Goal: Task Accomplishment & Management: Manage account settings

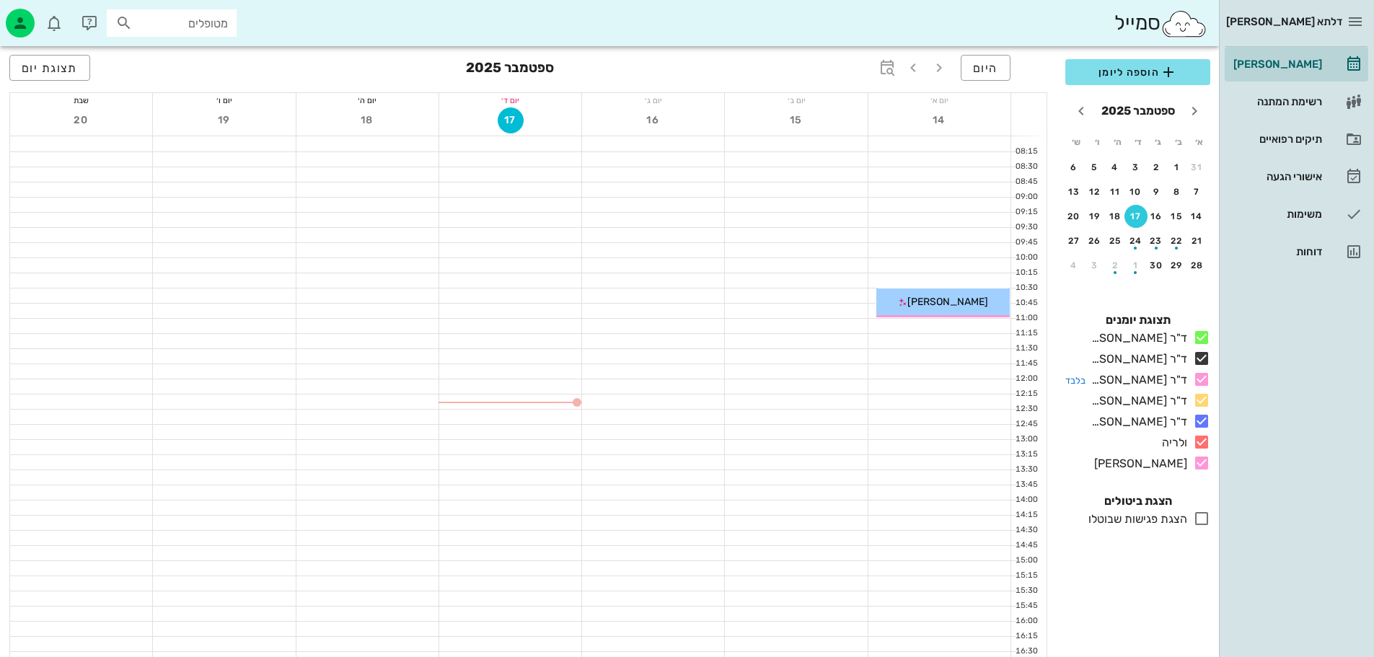
click at [1202, 380] on icon at bounding box center [1201, 379] width 17 height 17
click at [1203, 400] on icon at bounding box center [1201, 400] width 17 height 17
click at [1202, 428] on icon at bounding box center [1201, 421] width 17 height 17
click at [1205, 444] on icon at bounding box center [1201, 441] width 17 height 17
drag, startPoint x: 1204, startPoint y: 335, endPoint x: 1208, endPoint y: 351, distance: 16.4
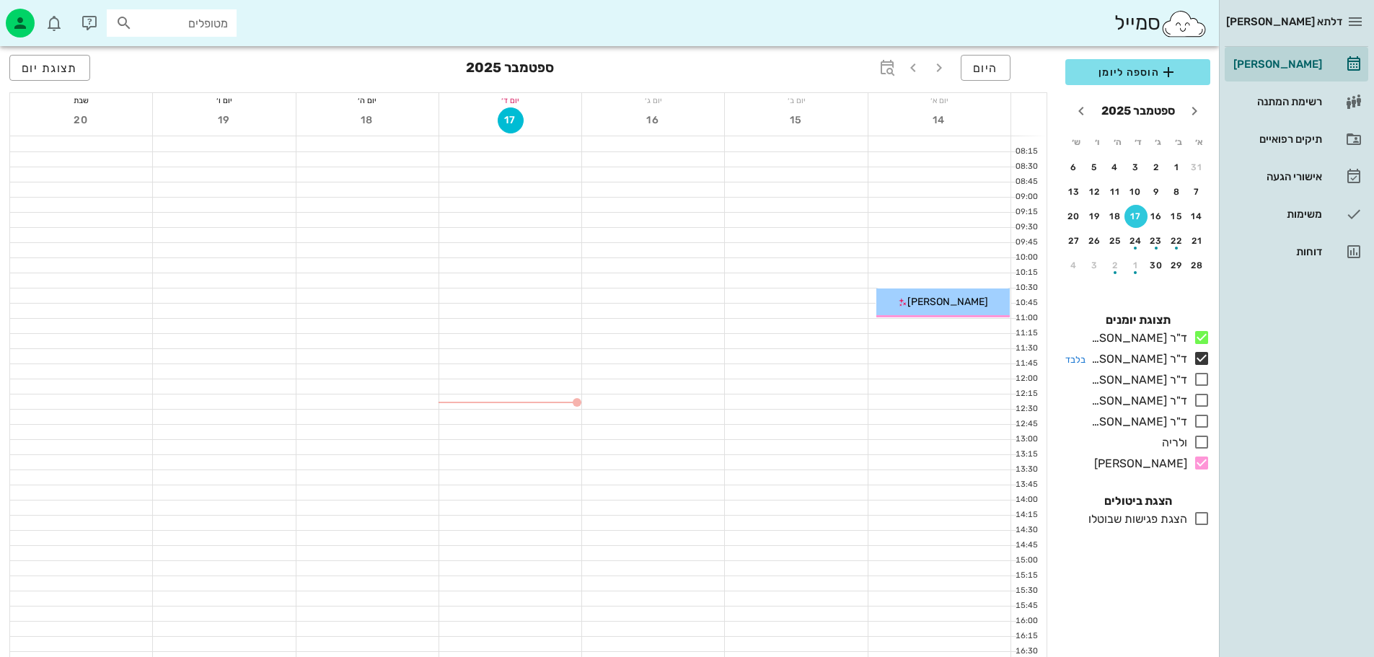
click at [1204, 336] on icon at bounding box center [1201, 337] width 17 height 17
click at [1203, 361] on icon at bounding box center [1201, 358] width 17 height 17
click at [31, 27] on div "button" at bounding box center [20, 23] width 29 height 29
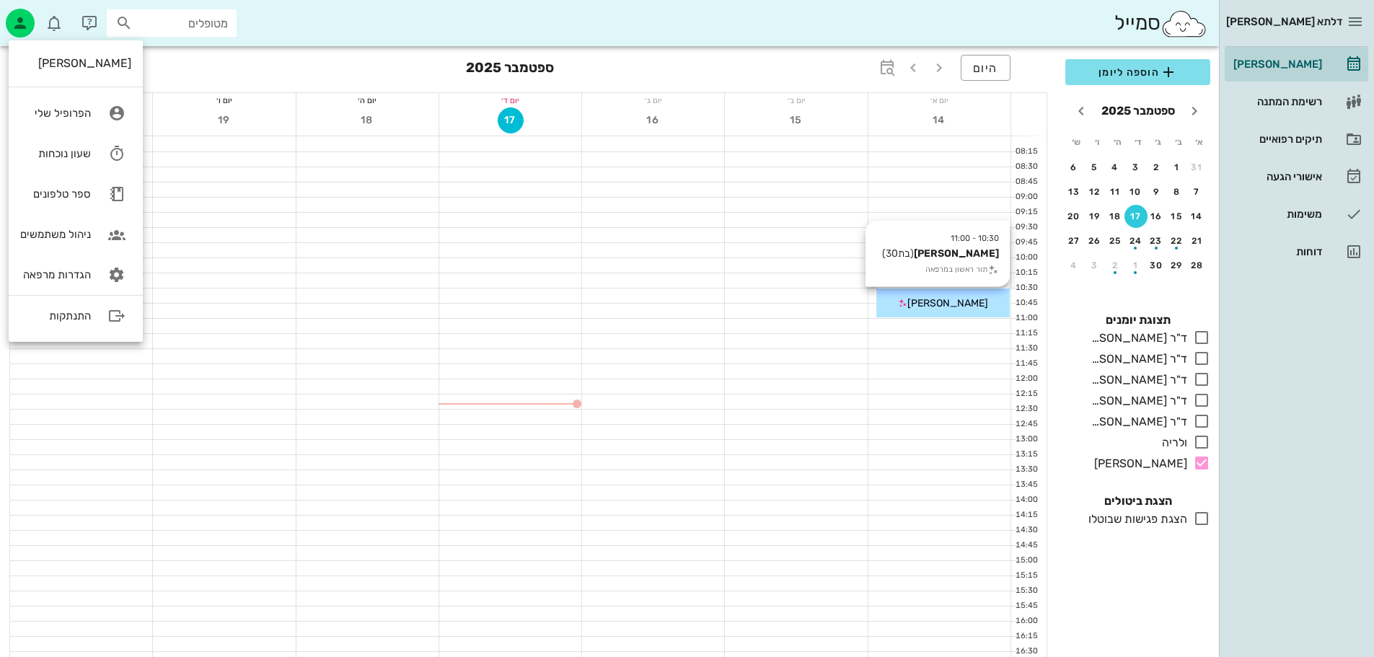
click at [907, 302] on icon at bounding box center [902, 303] width 9 height 9
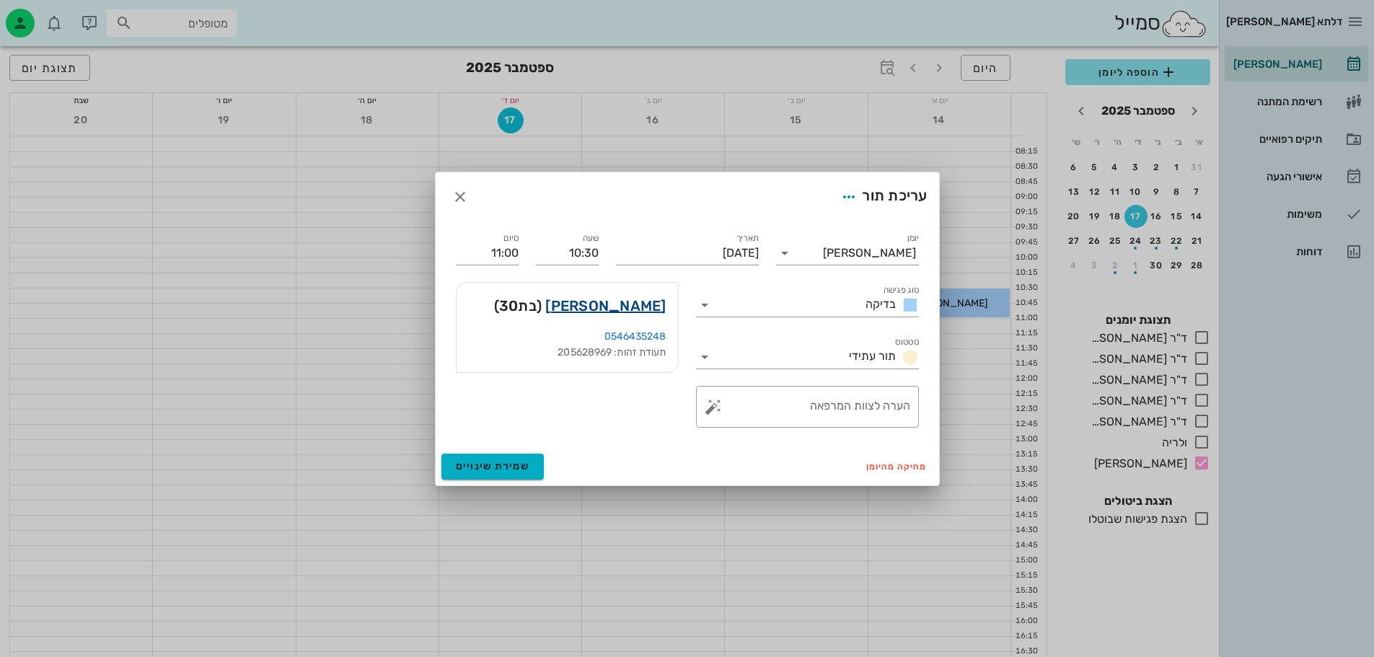
click at [629, 307] on link "רונה גבריאל" at bounding box center [605, 305] width 120 height 23
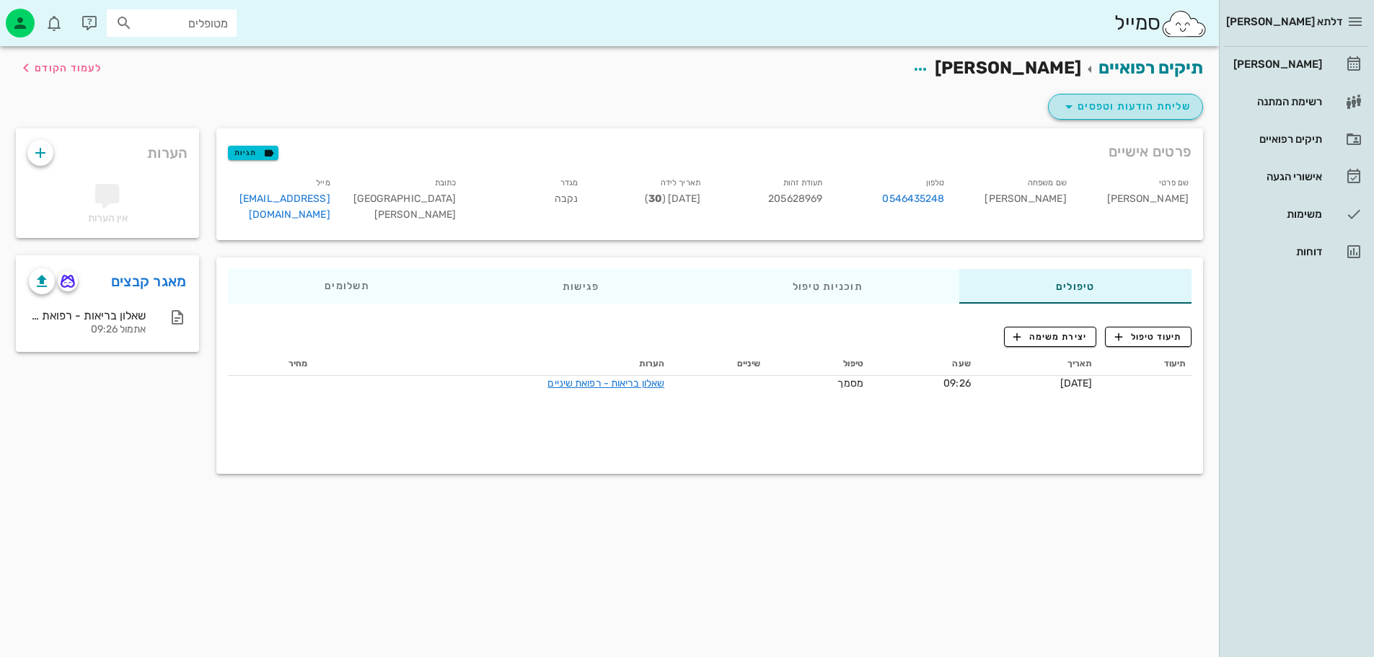
click at [1101, 100] on span "שליחת הודעות וטפסים" at bounding box center [1125, 106] width 131 height 17
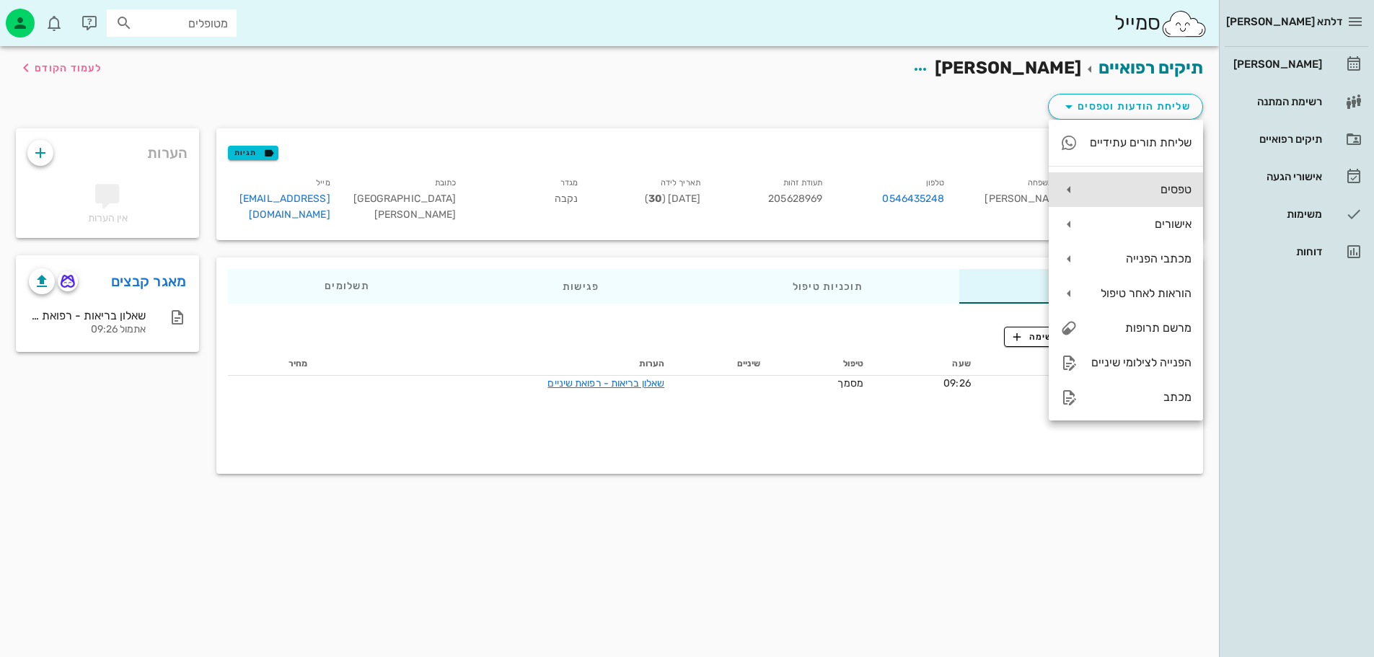
click at [1149, 193] on div "טפסים" at bounding box center [1140, 189] width 102 height 14
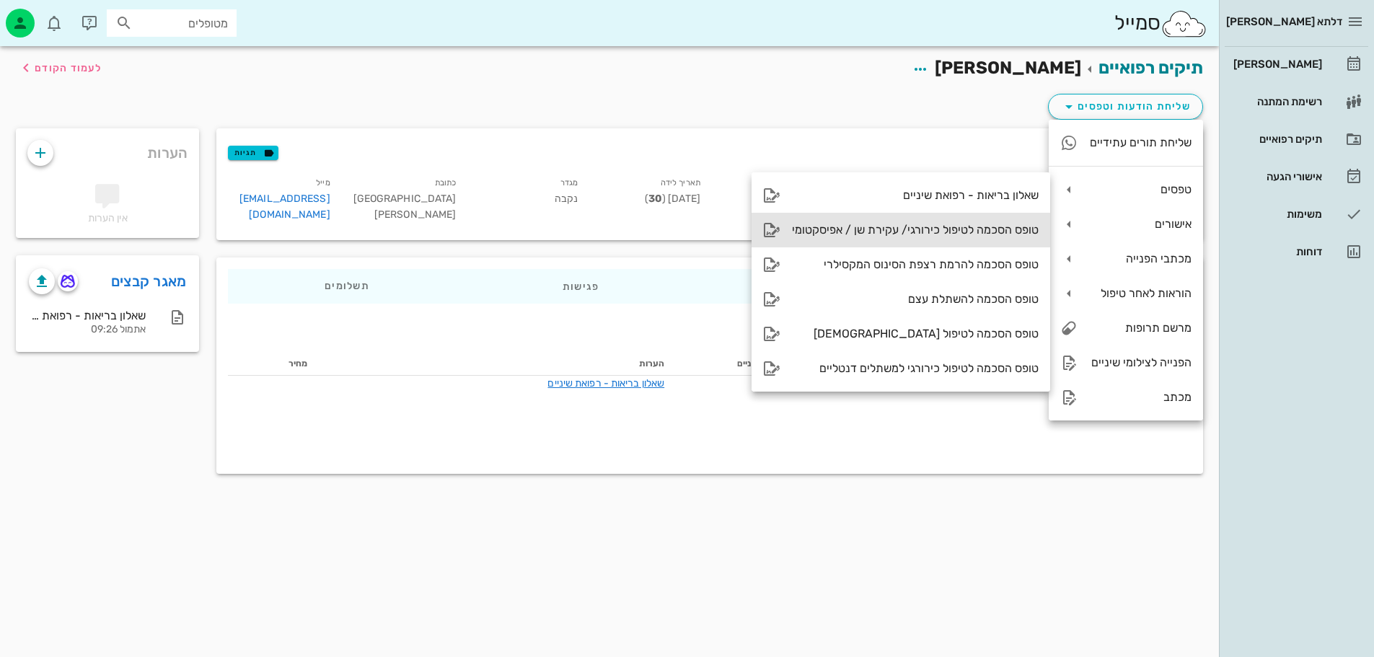
click at [975, 234] on div "טופס הסכמה לטיפול כירורגי/ עקירת שן / אפיסקטומי" at bounding box center [915, 230] width 247 height 14
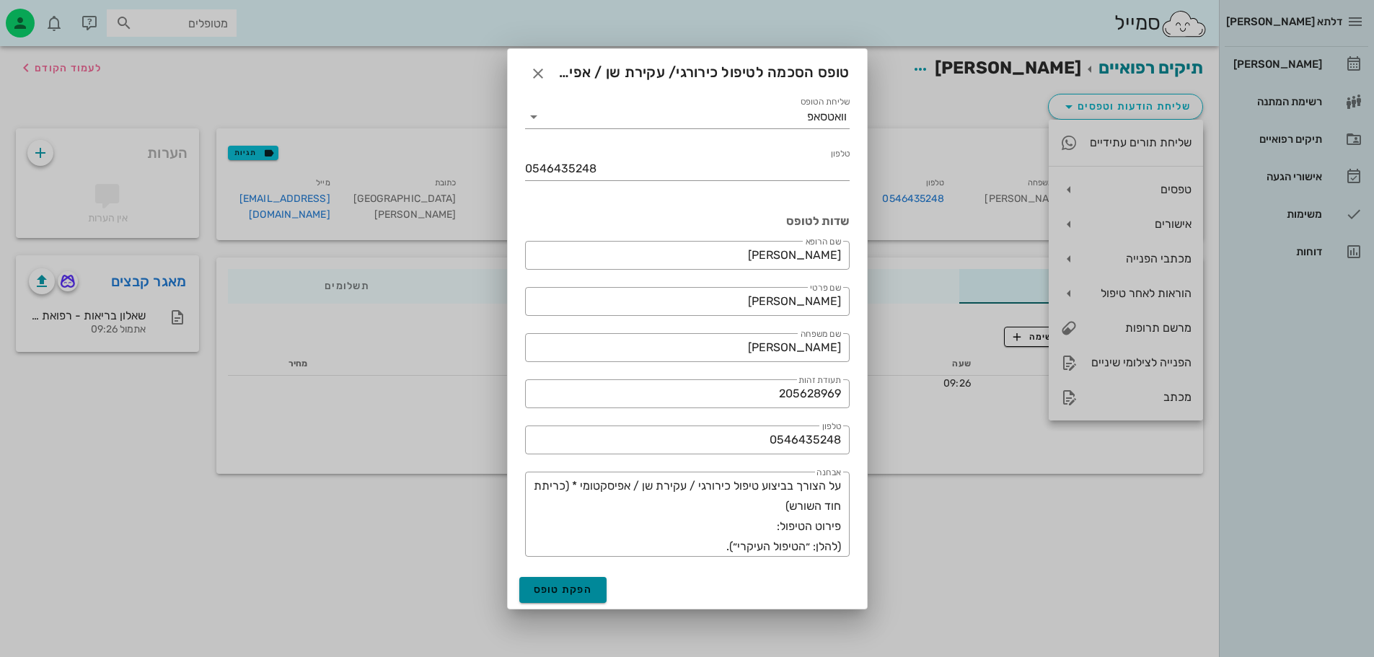
click at [569, 588] on span "הפקת טופס" at bounding box center [563, 589] width 59 height 12
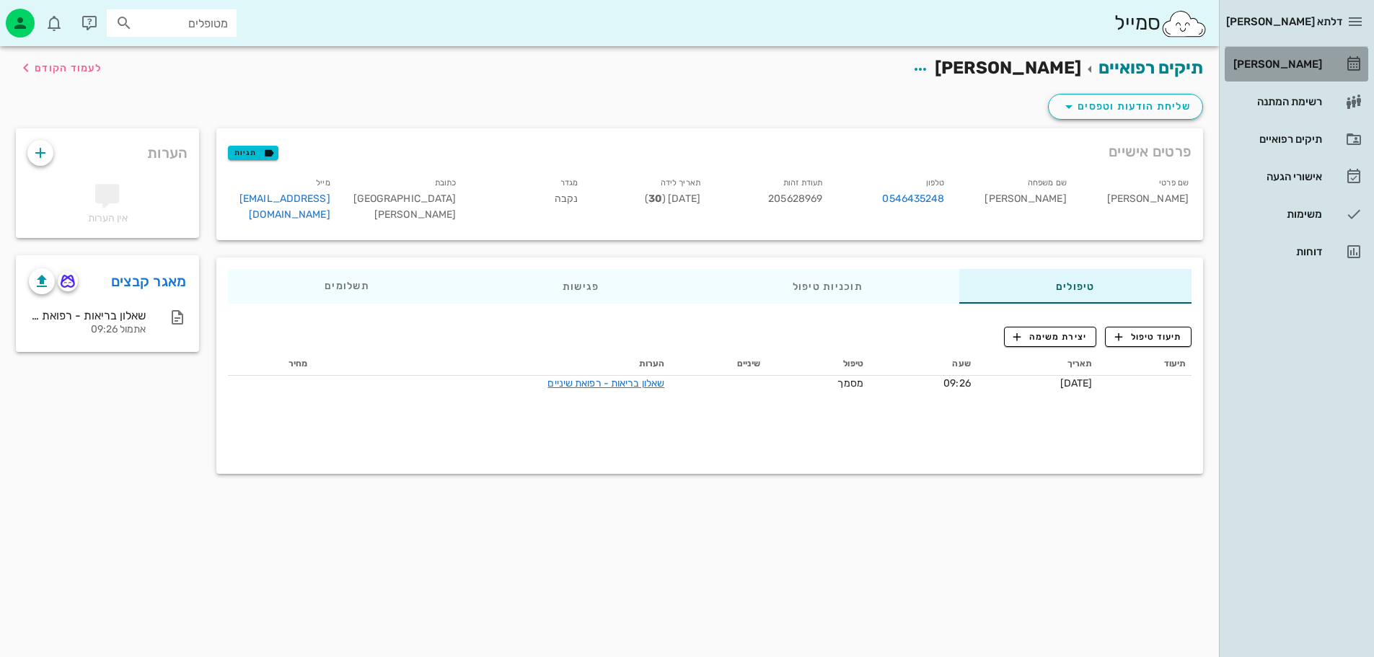
click at [1288, 63] on div "[PERSON_NAME]" at bounding box center [1276, 64] width 92 height 12
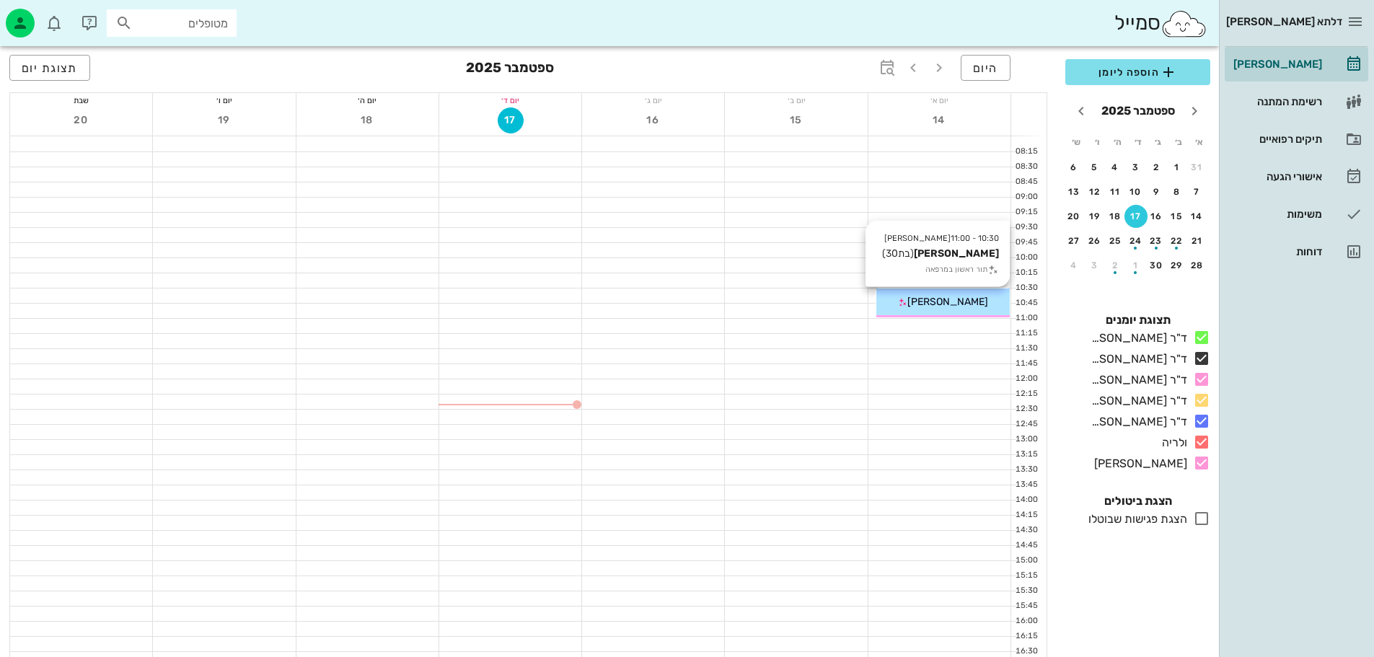
click at [952, 298] on span "[PERSON_NAME]" at bounding box center [947, 302] width 81 height 12
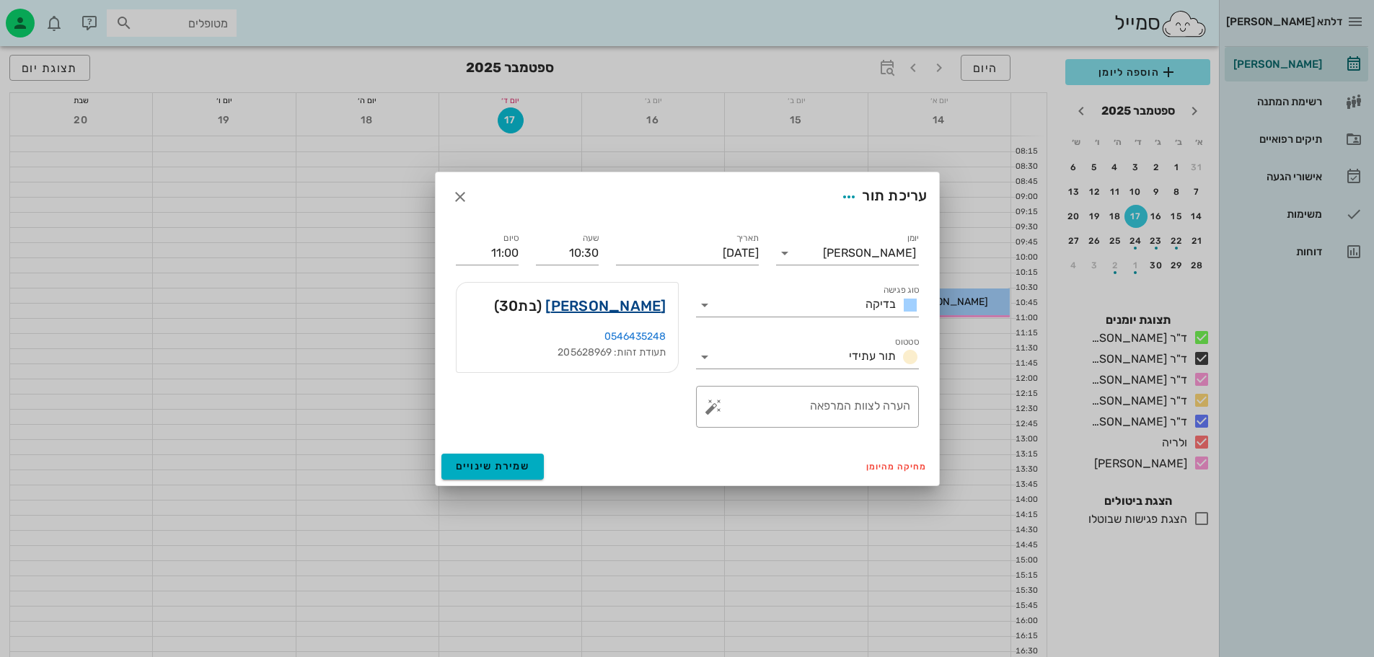
click at [643, 304] on link "רונה גבריאל" at bounding box center [605, 305] width 120 height 23
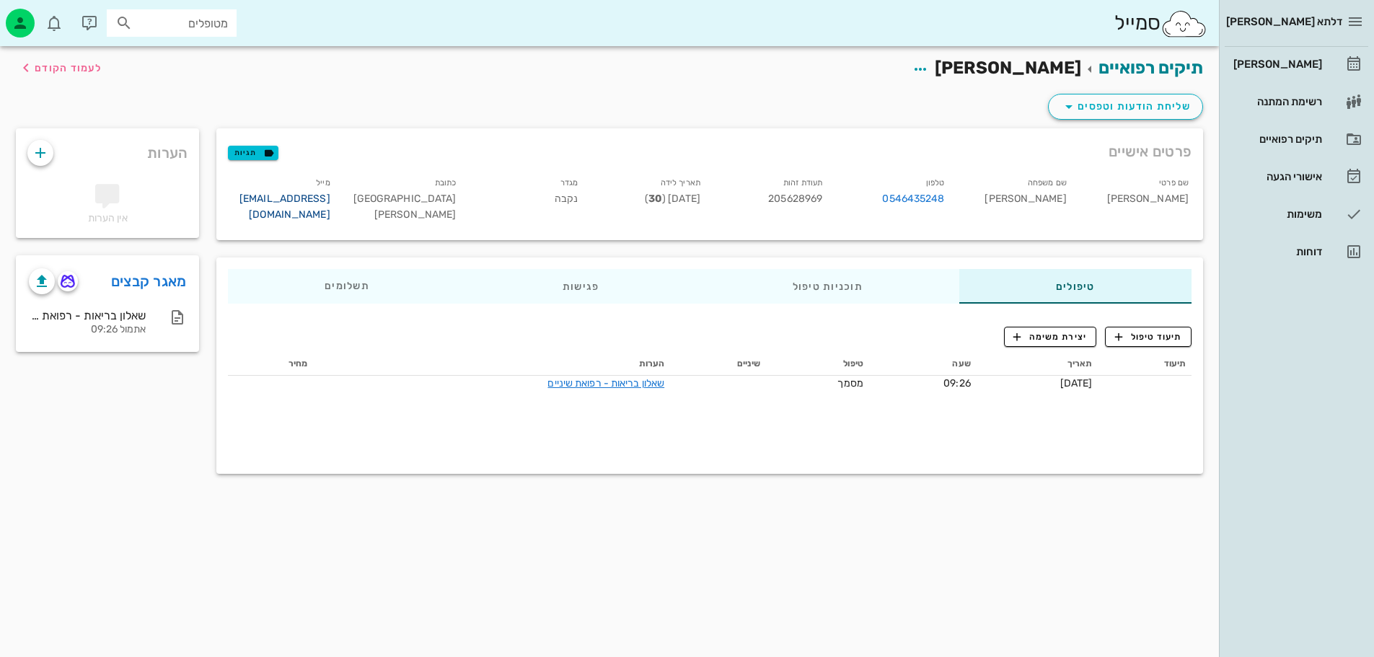
click at [318, 200] on link "ronagavriel2025@gmail.com" at bounding box center [284, 207] width 91 height 28
click at [1313, 75] on div "[PERSON_NAME]" at bounding box center [1276, 64] width 92 height 23
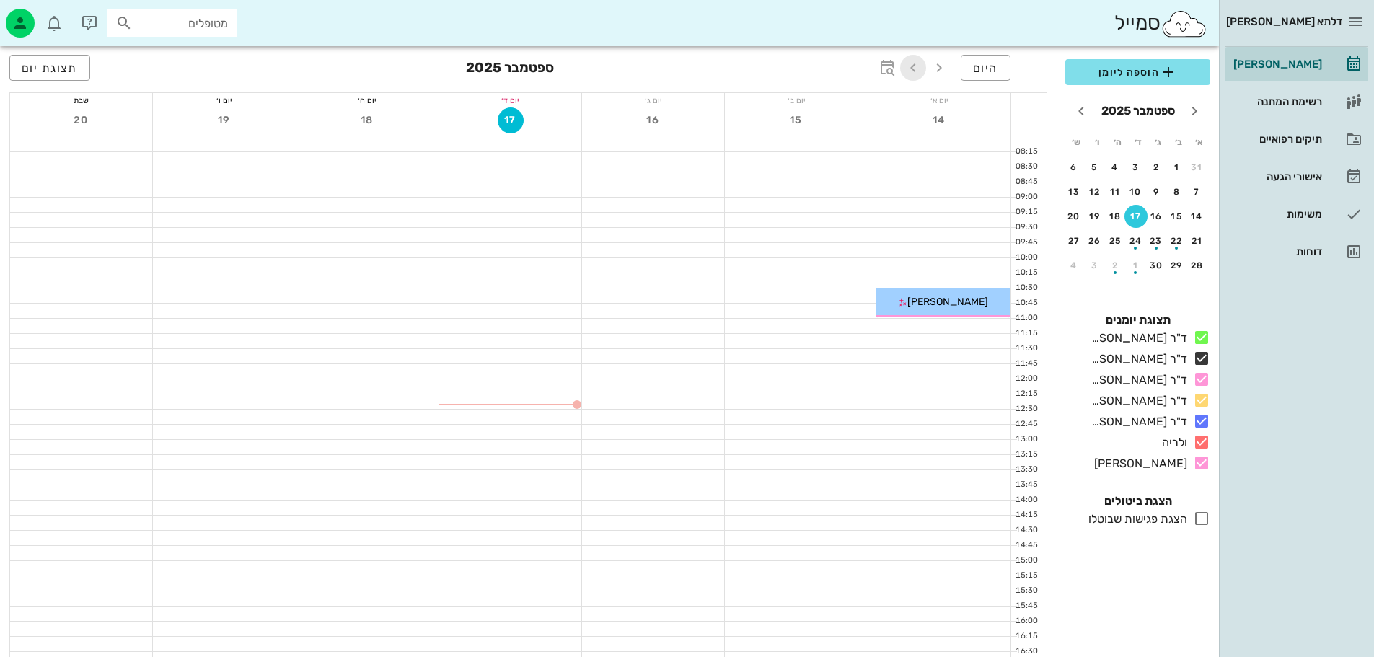
click at [914, 74] on icon "button" at bounding box center [912, 67] width 17 height 17
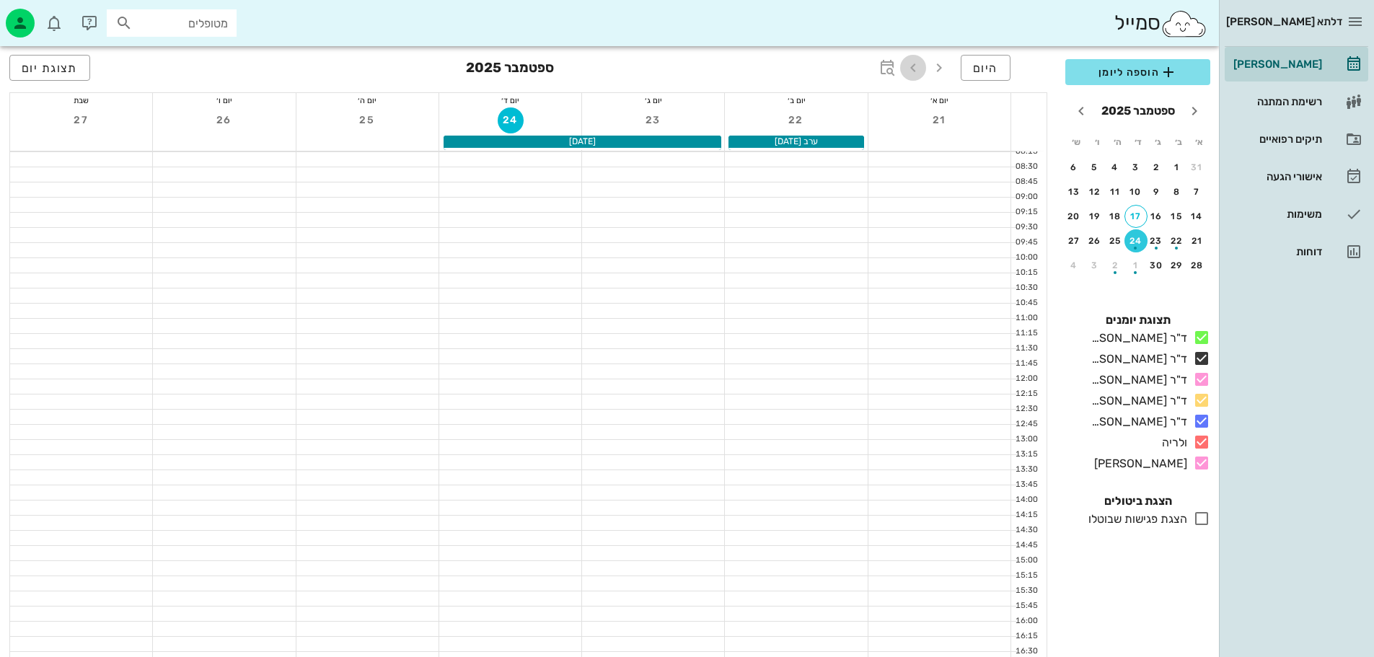
click at [914, 74] on icon "button" at bounding box center [912, 67] width 17 height 17
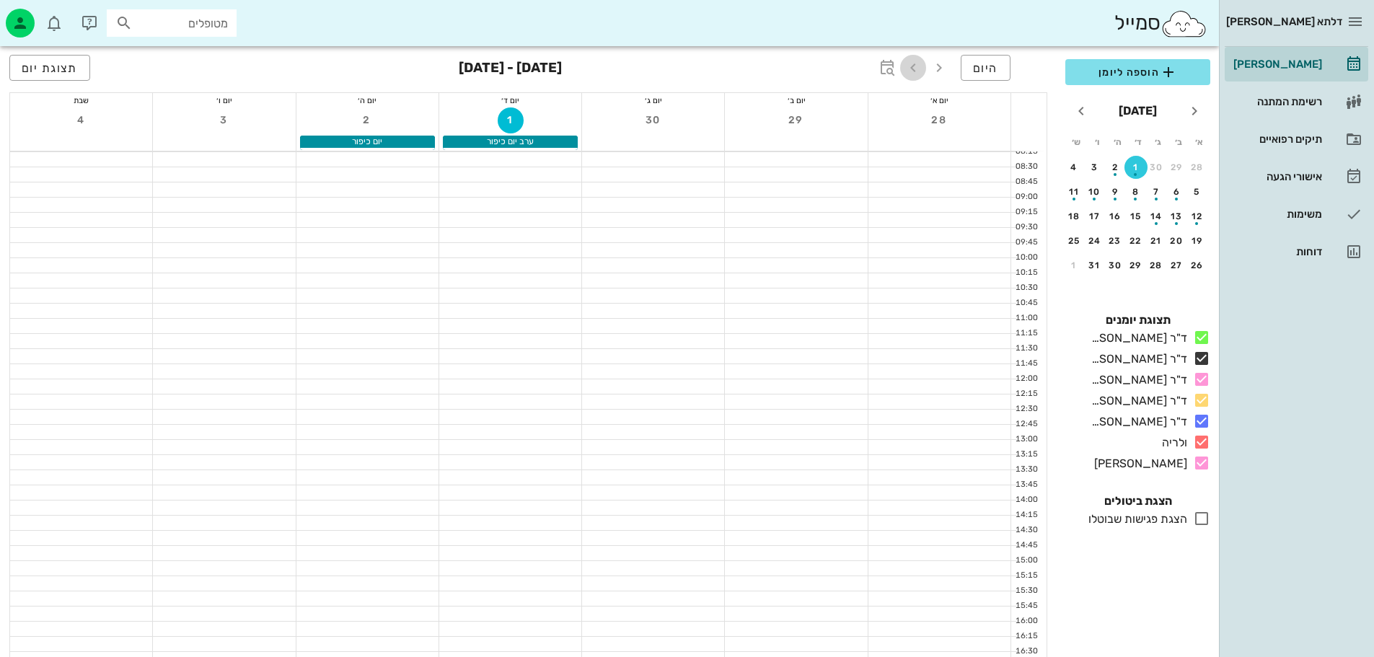
click at [914, 74] on icon "button" at bounding box center [912, 67] width 17 height 17
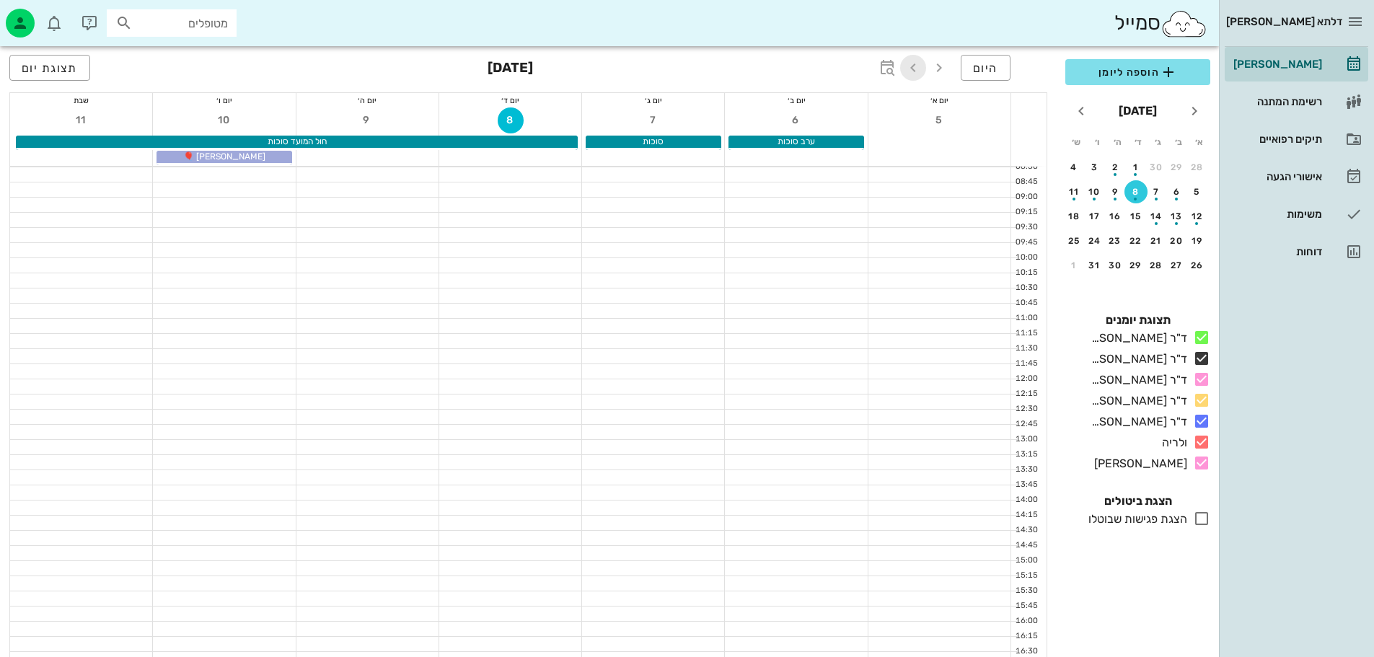
click at [914, 74] on icon "button" at bounding box center [912, 67] width 17 height 17
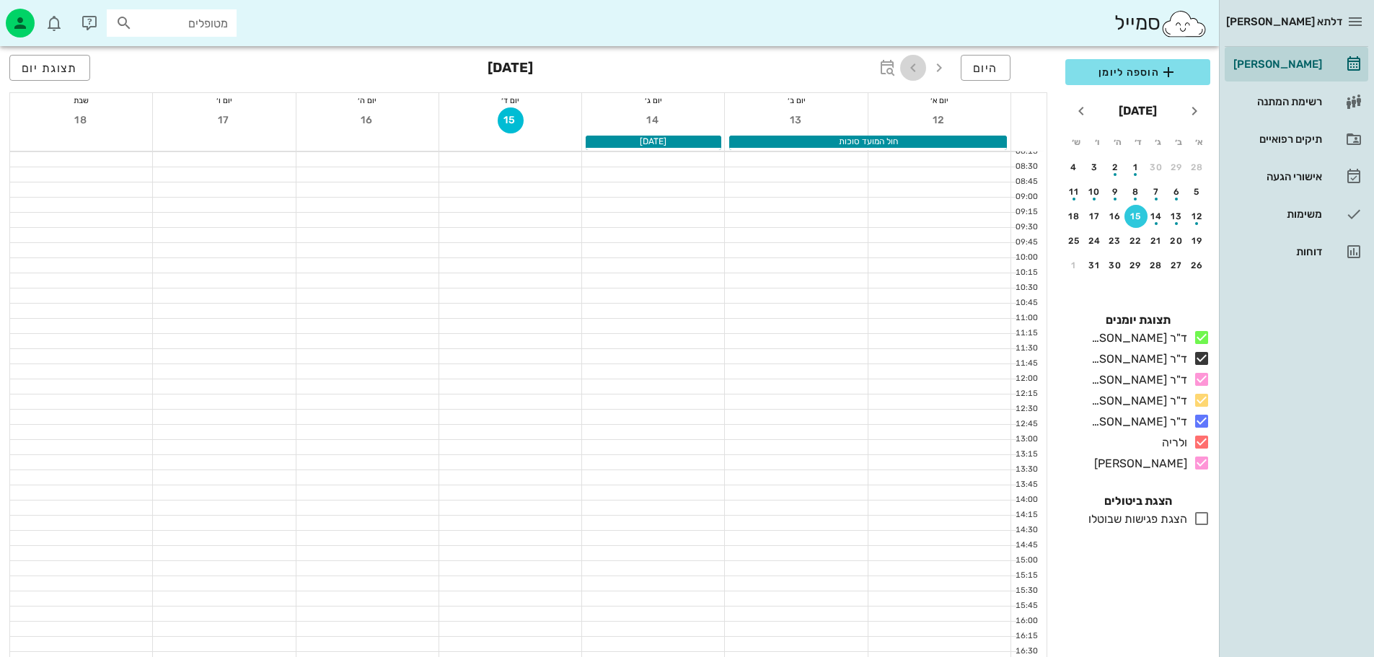
click at [915, 62] on icon "button" at bounding box center [912, 67] width 17 height 17
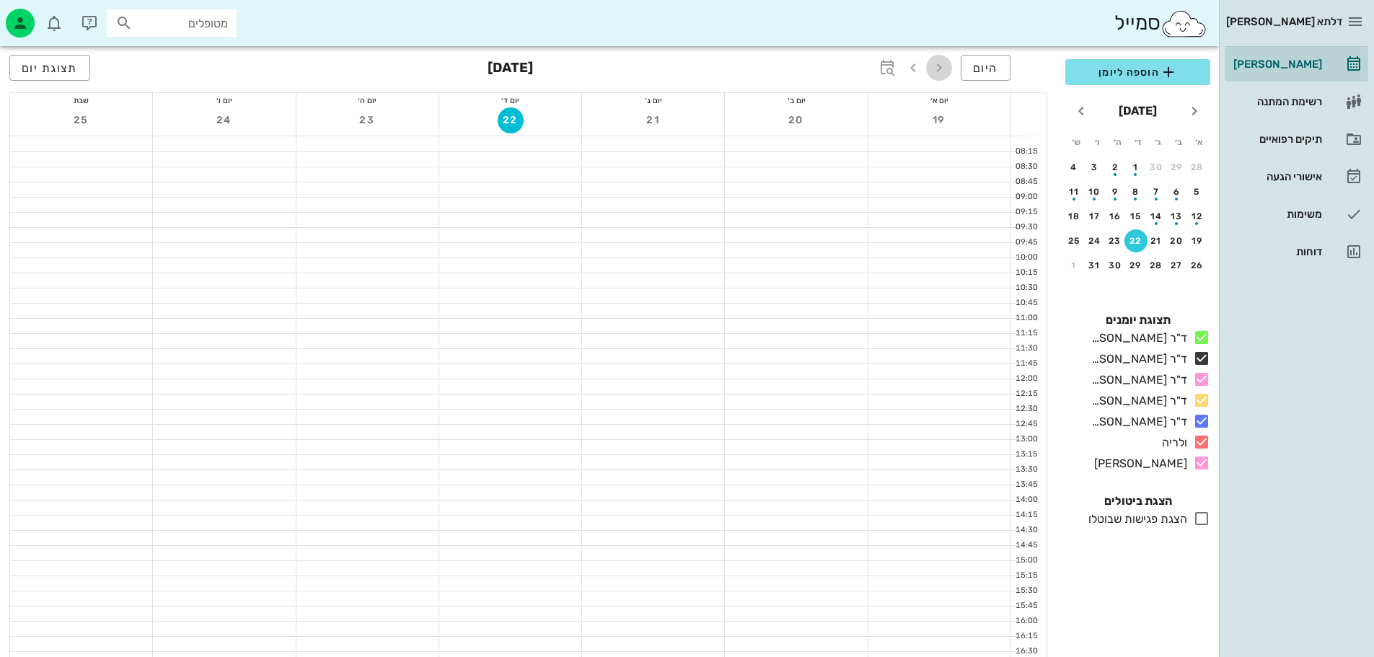
click at [948, 70] on span "button" at bounding box center [939, 67] width 26 height 17
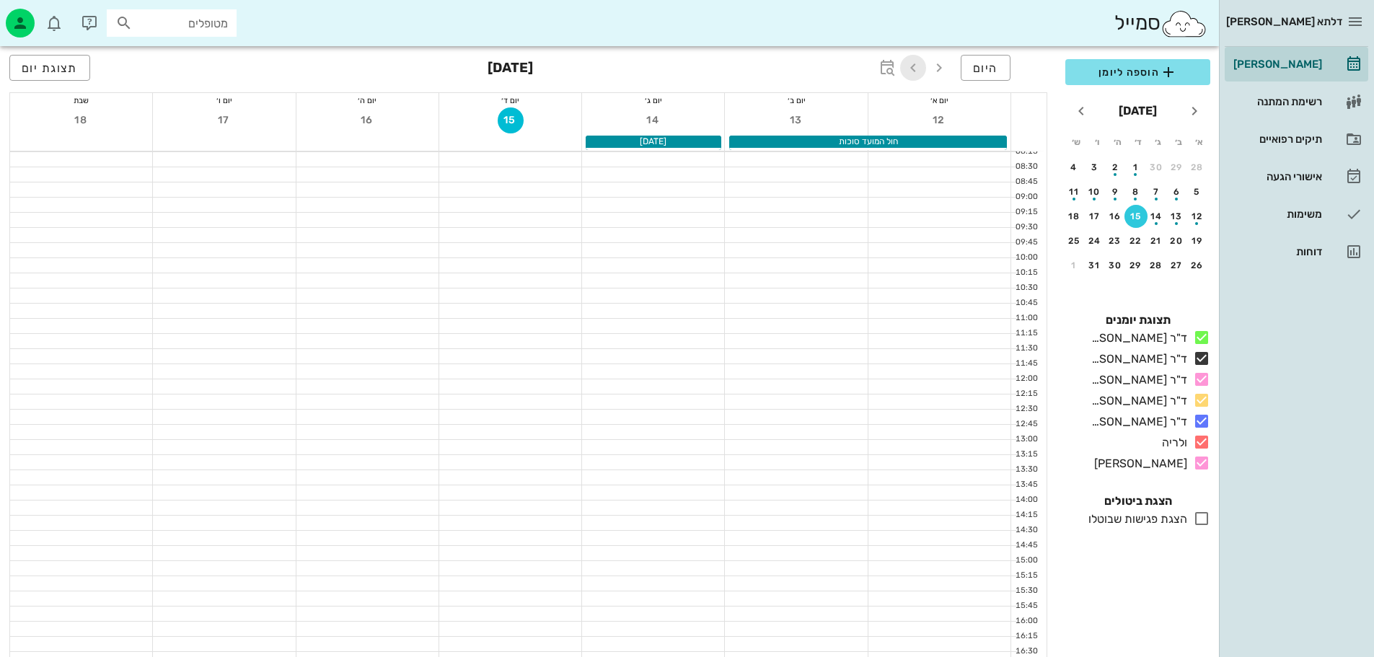
click at [912, 61] on icon "button" at bounding box center [912, 67] width 17 height 17
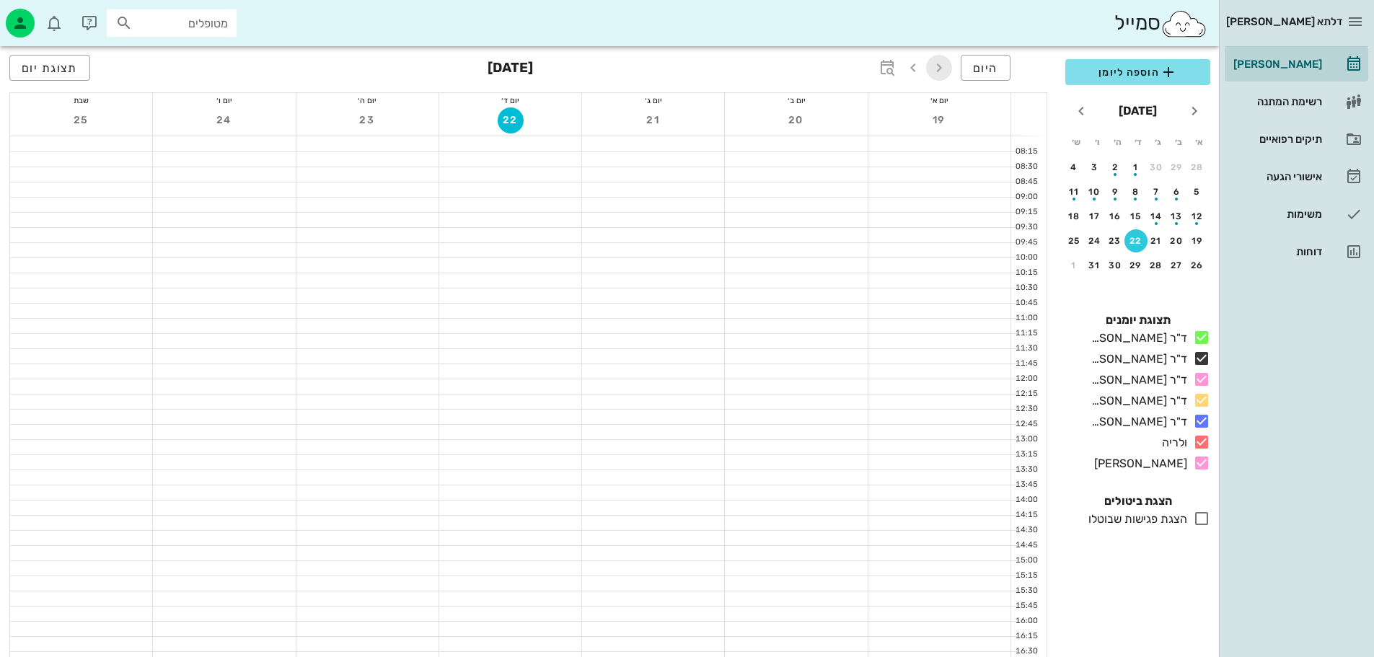
click at [934, 61] on icon "button" at bounding box center [938, 67] width 17 height 17
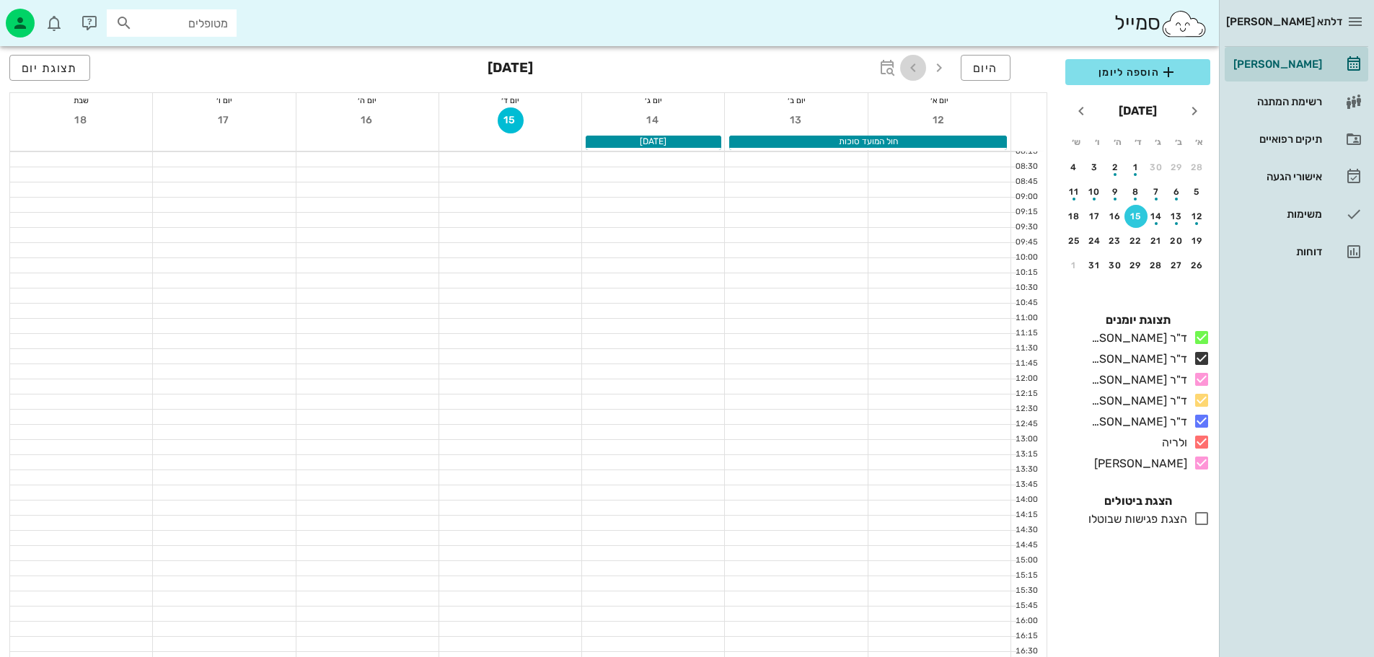
click at [915, 74] on icon "button" at bounding box center [912, 67] width 17 height 17
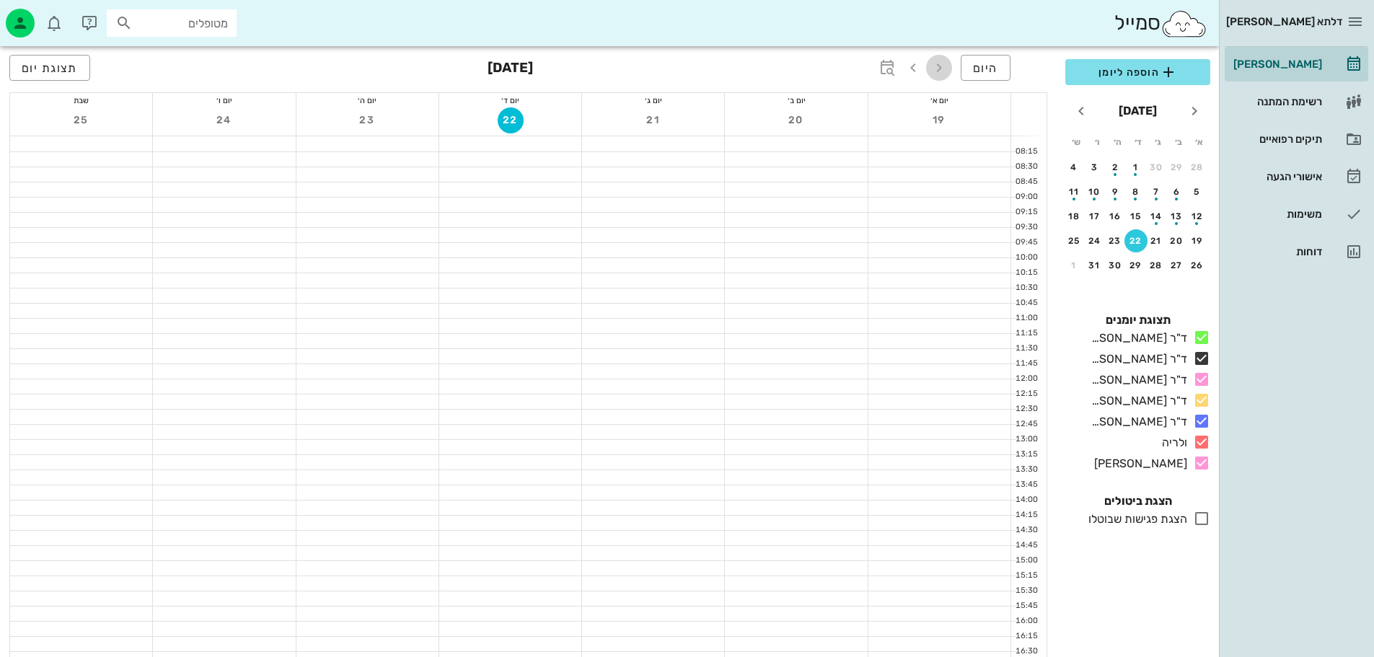
click at [943, 59] on icon "button" at bounding box center [938, 67] width 17 height 17
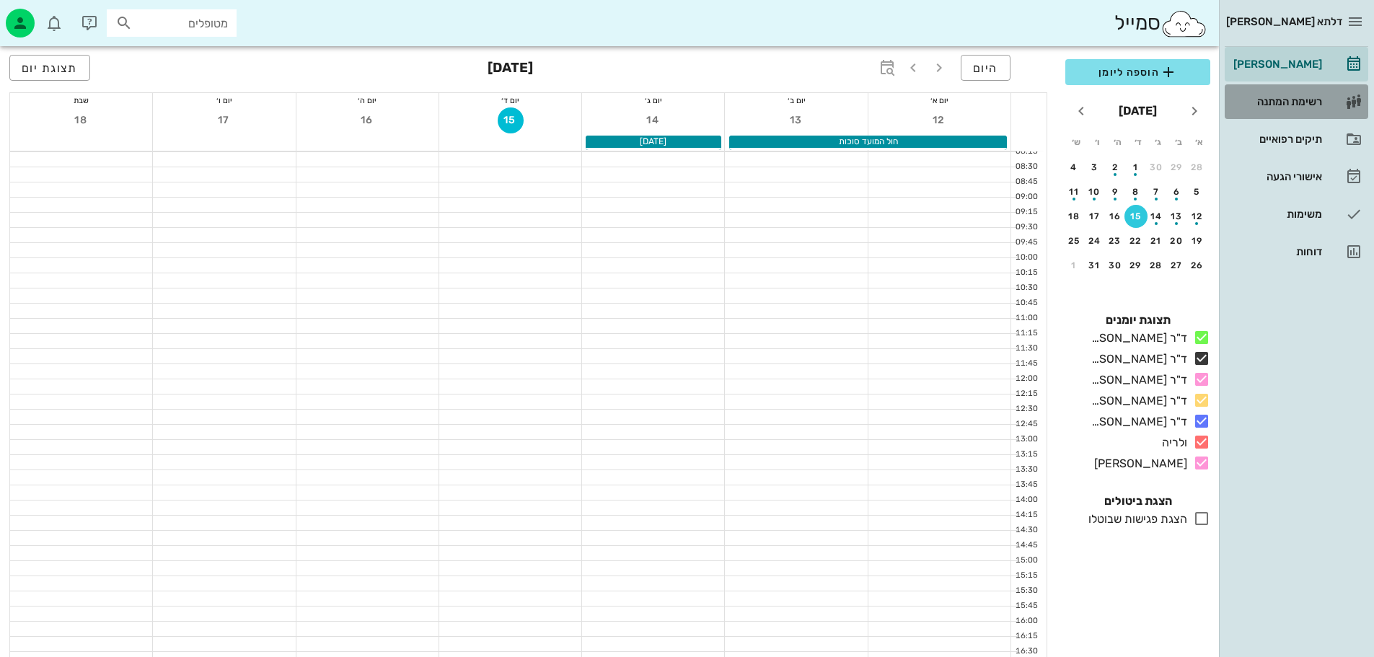
click at [1291, 101] on div "רשימת המתנה" at bounding box center [1276, 102] width 92 height 12
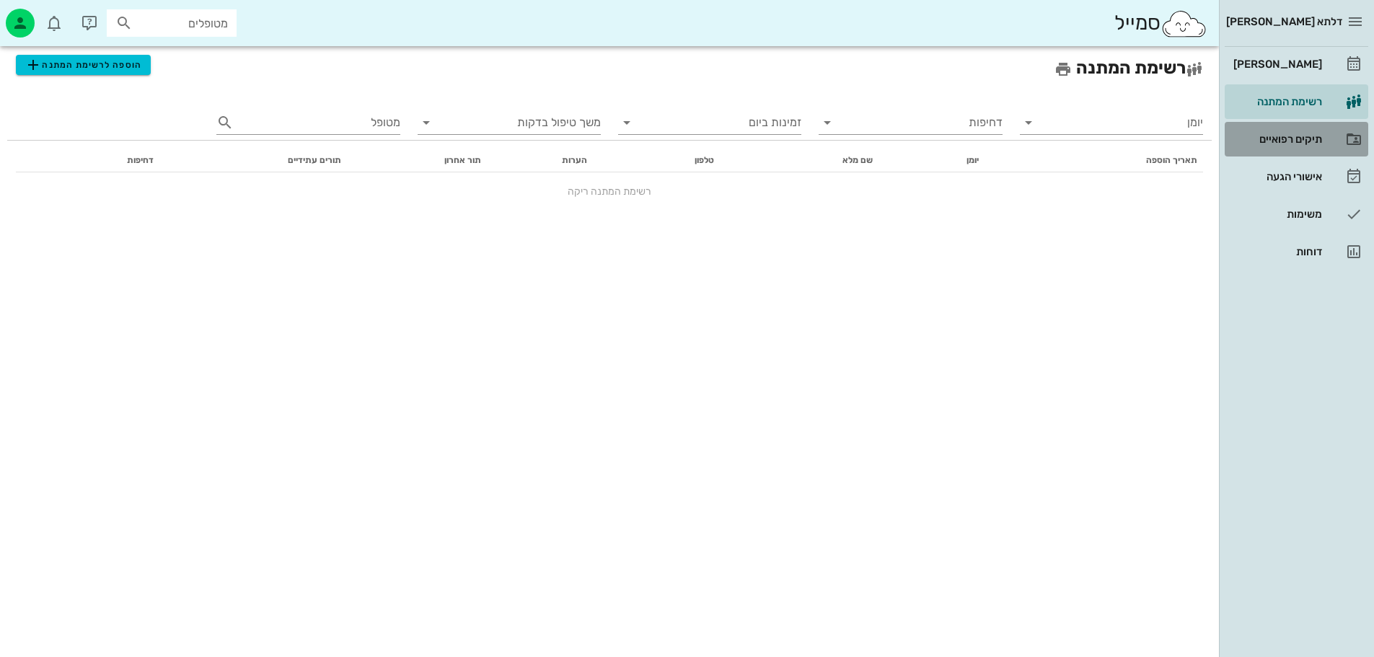
click at [1296, 145] on div "תיקים רפואיים" at bounding box center [1276, 139] width 92 height 23
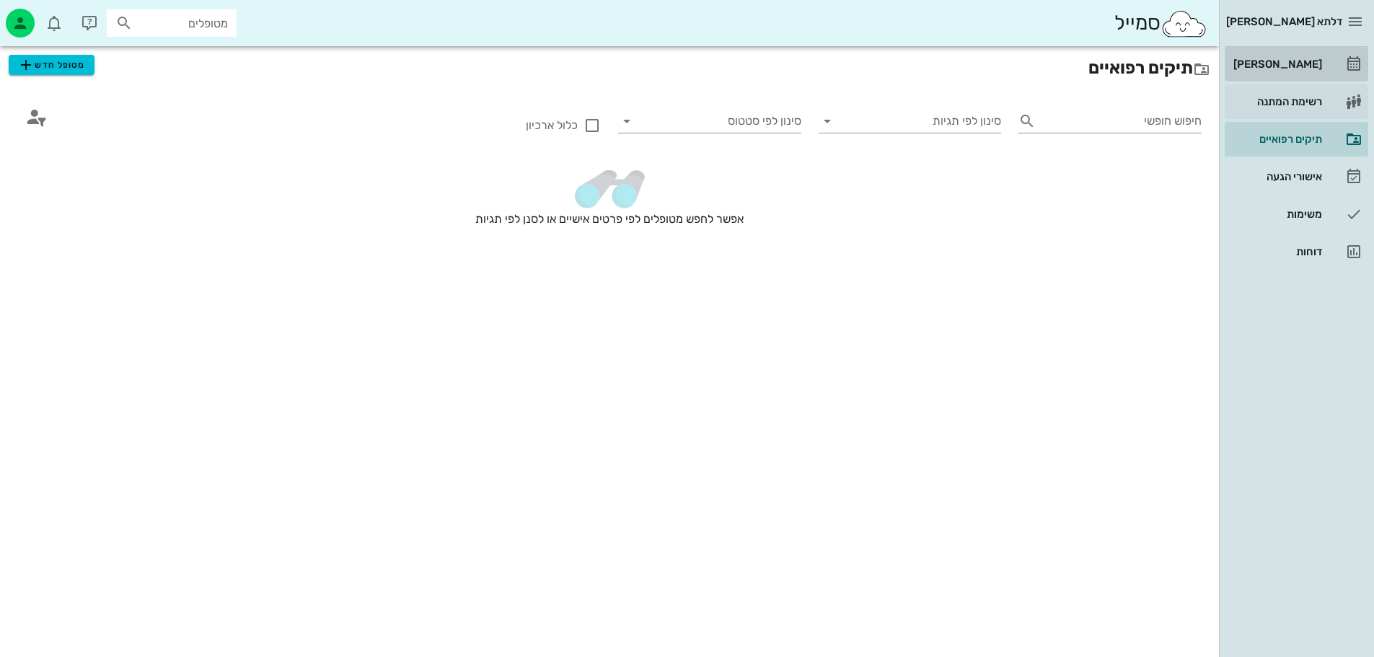
click at [1300, 50] on link "[PERSON_NAME]" at bounding box center [1297, 64] width 144 height 35
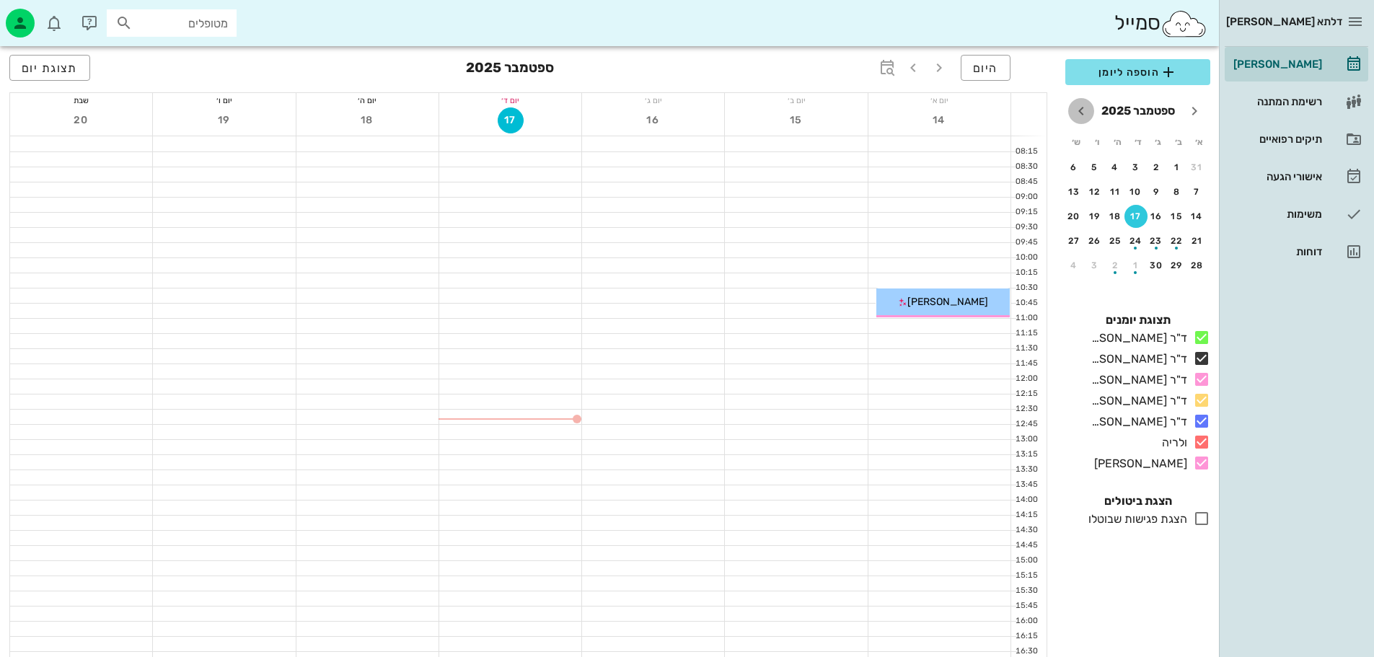
click at [1082, 113] on icon "חודש הבא" at bounding box center [1080, 110] width 17 height 17
click at [1103, 74] on span "הוספה ליומן" at bounding box center [1138, 71] width 122 height 17
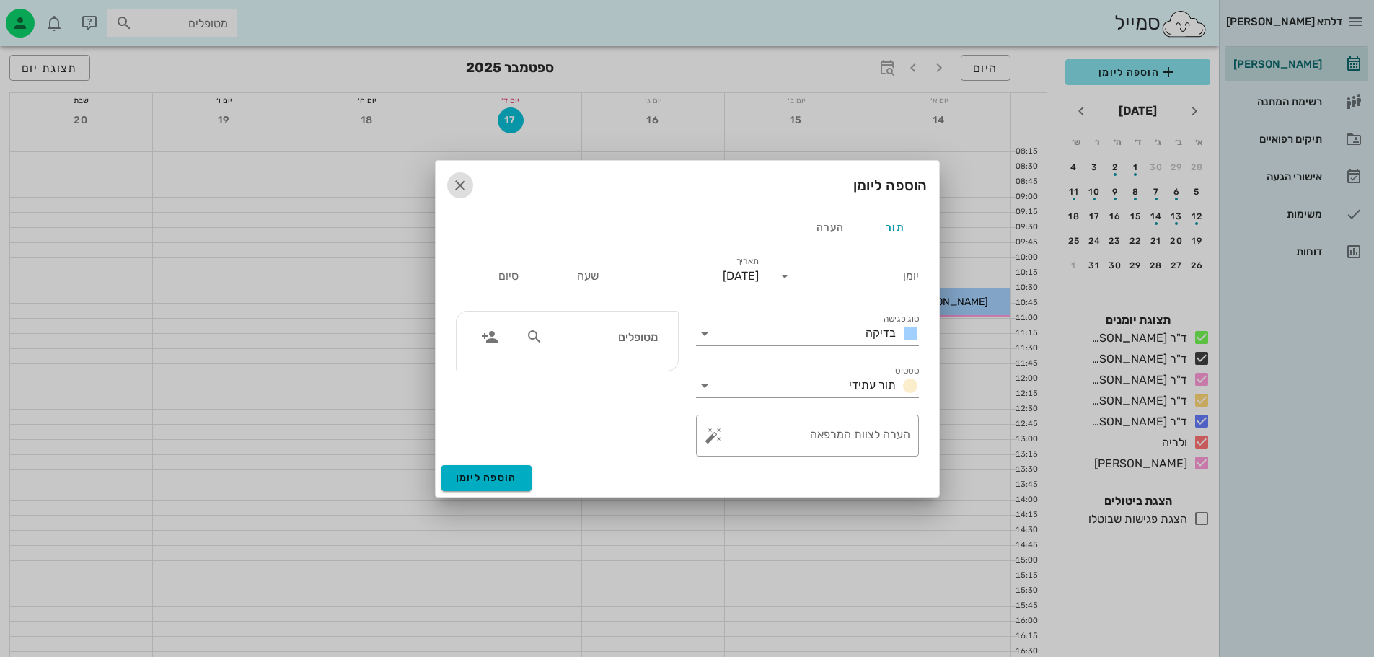
click at [459, 180] on icon "button" at bounding box center [459, 185] width 17 height 17
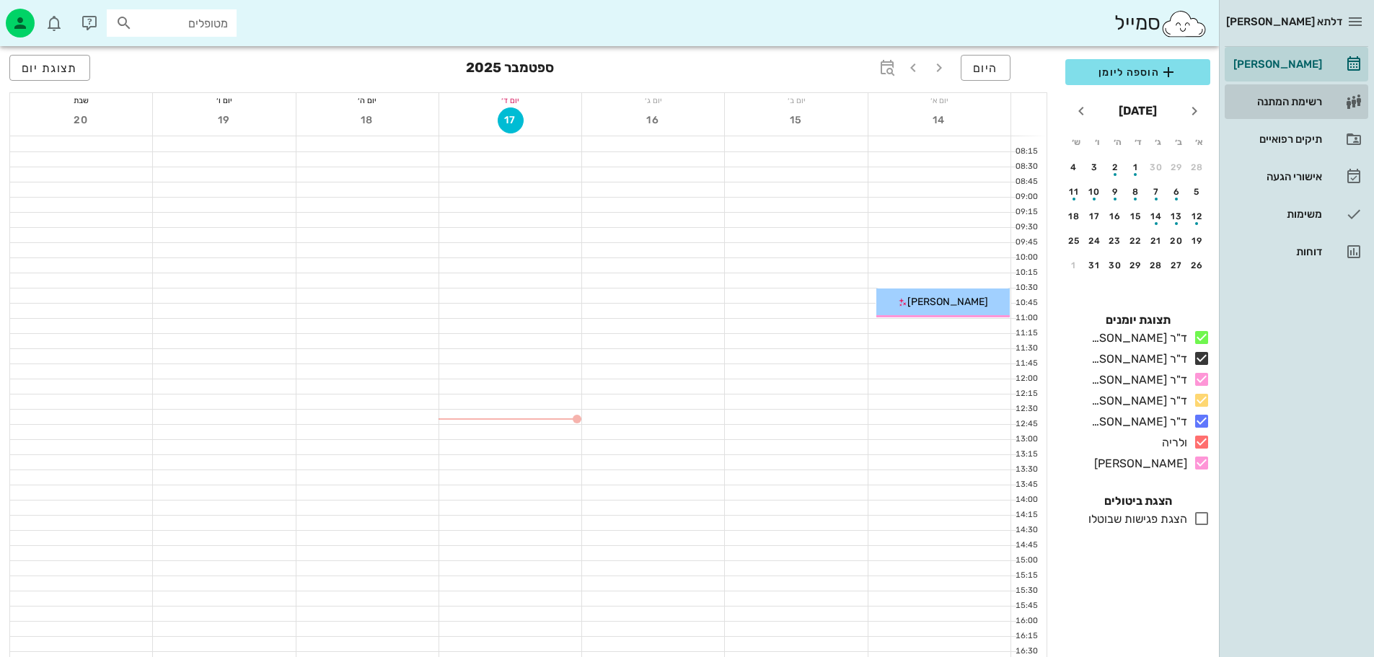
click at [1269, 100] on div "רשימת המתנה" at bounding box center [1276, 102] width 92 height 12
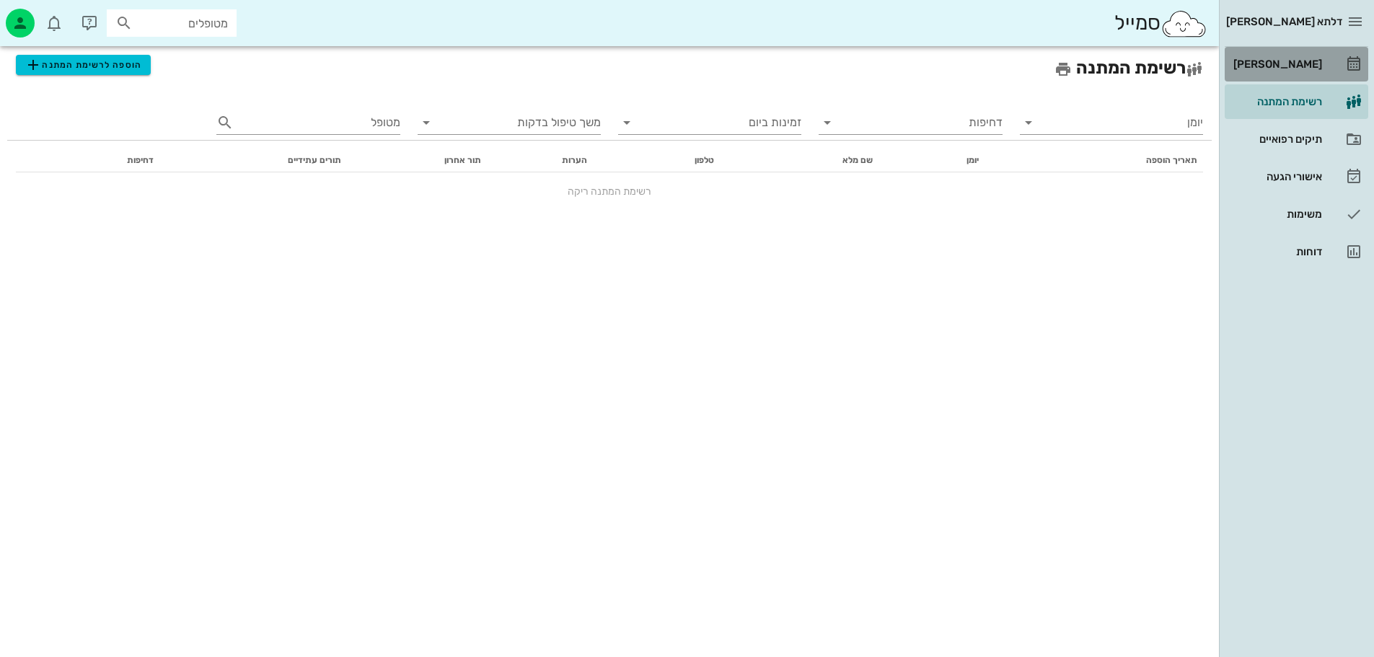
click at [1311, 66] on div "[PERSON_NAME]" at bounding box center [1276, 64] width 92 height 12
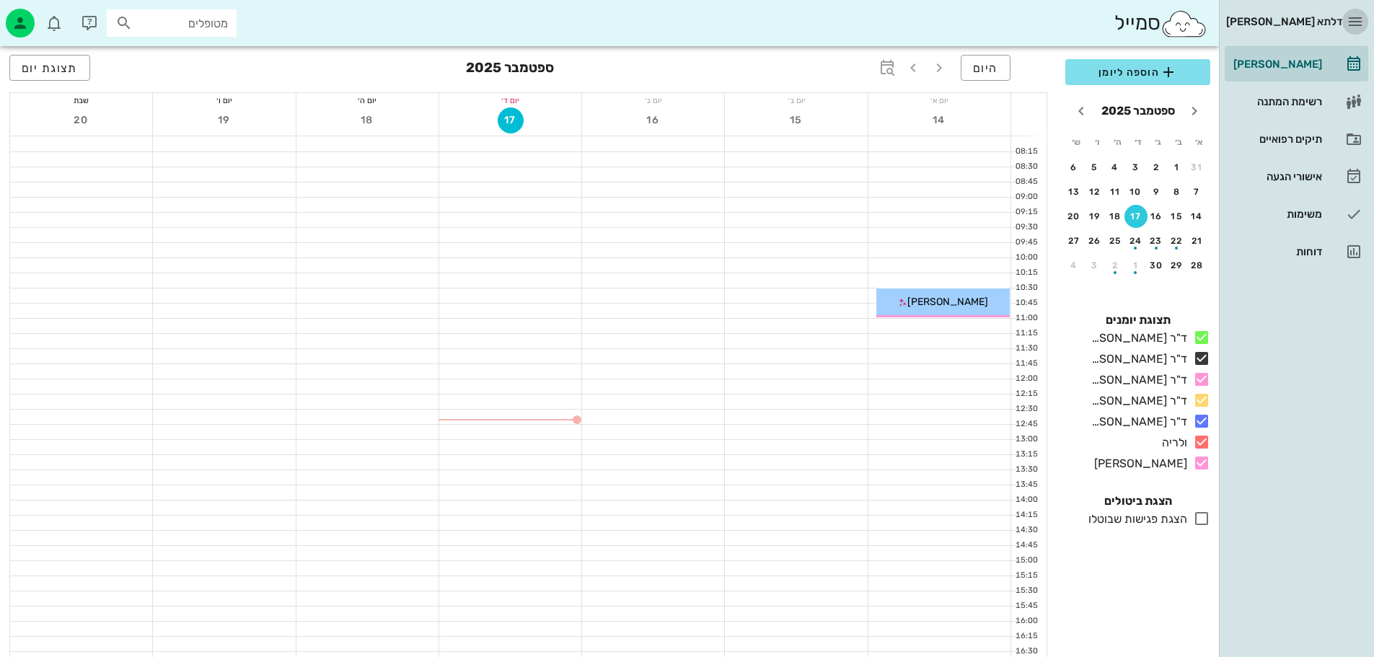
click at [1349, 26] on icon "button" at bounding box center [1354, 21] width 17 height 17
